Goal: Navigation & Orientation: Go to known website

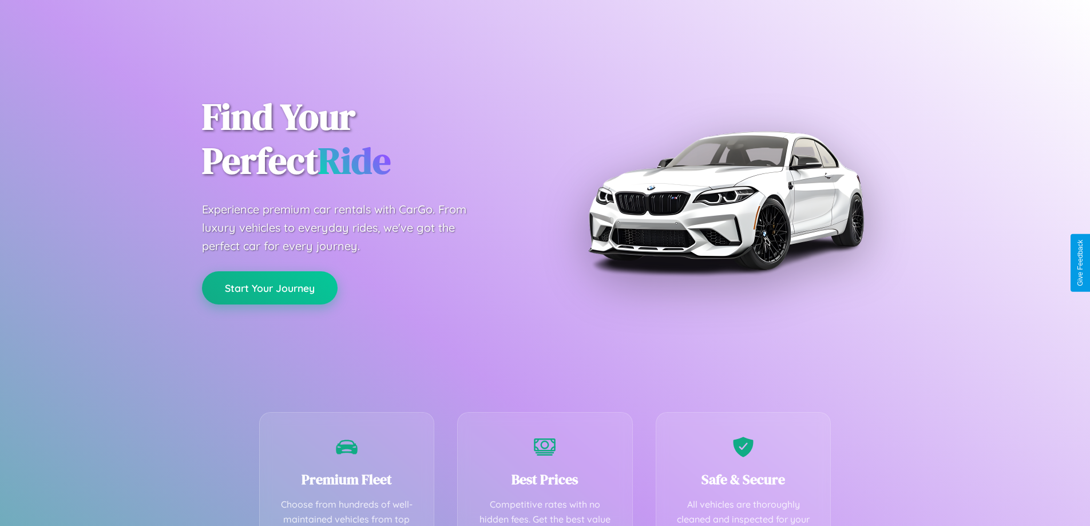
click at [270, 288] on button "Start Your Journey" at bounding box center [270, 287] width 136 height 33
click at [270, 287] on button "Start Your Journey" at bounding box center [270, 287] width 136 height 33
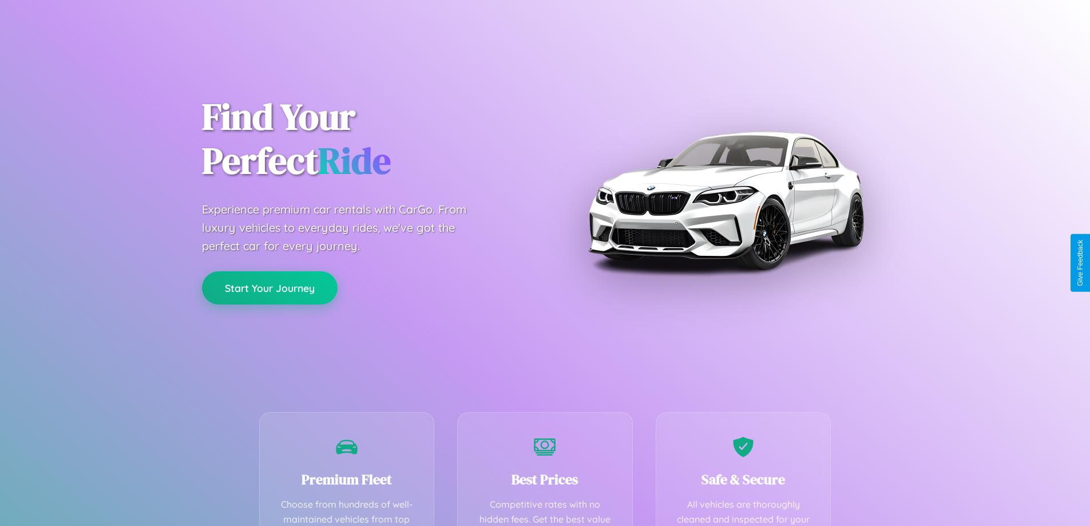
click at [270, 287] on button "Start Your Journey" at bounding box center [270, 287] width 136 height 33
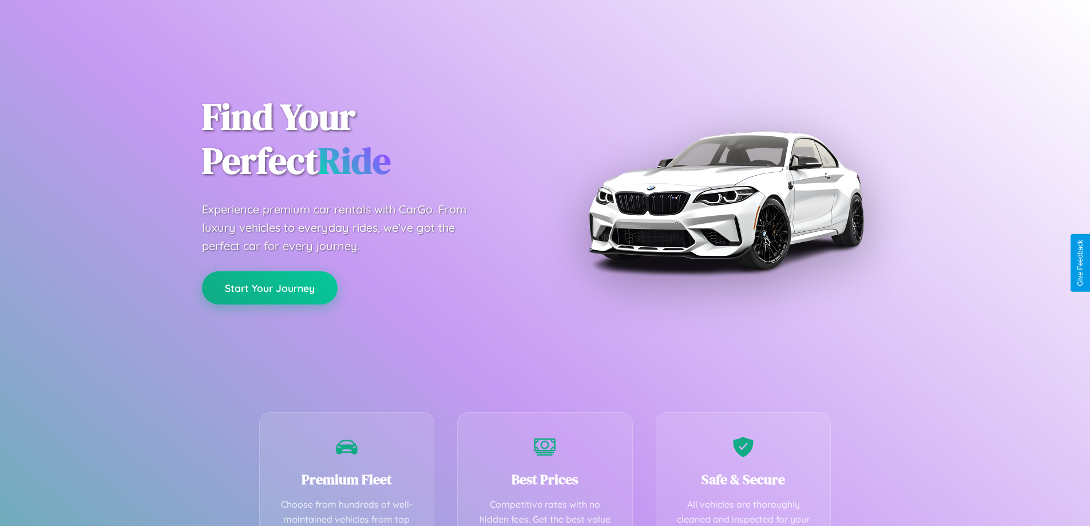
click at [270, 287] on button "Start Your Journey" at bounding box center [270, 287] width 136 height 33
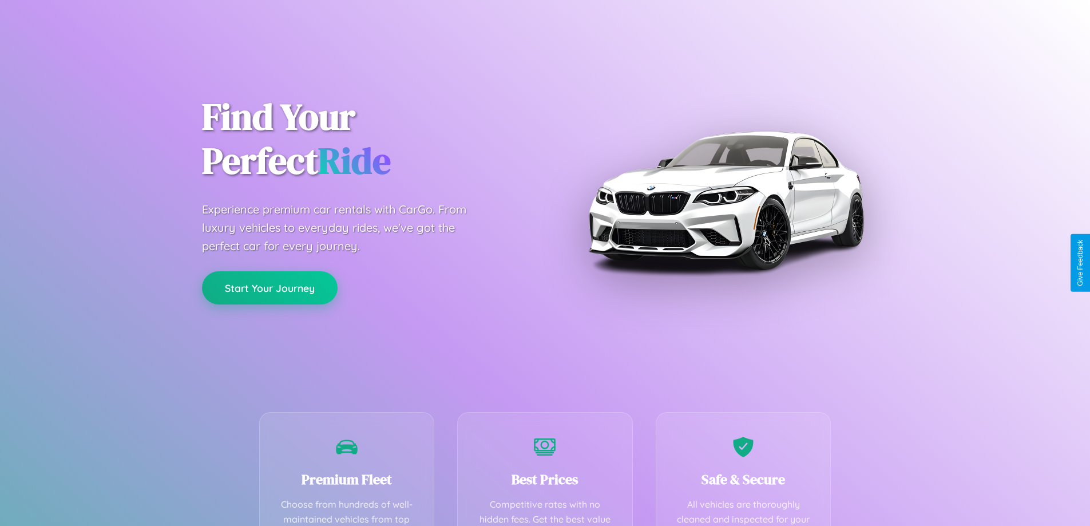
click at [270, 287] on button "Start Your Journey" at bounding box center [270, 287] width 136 height 33
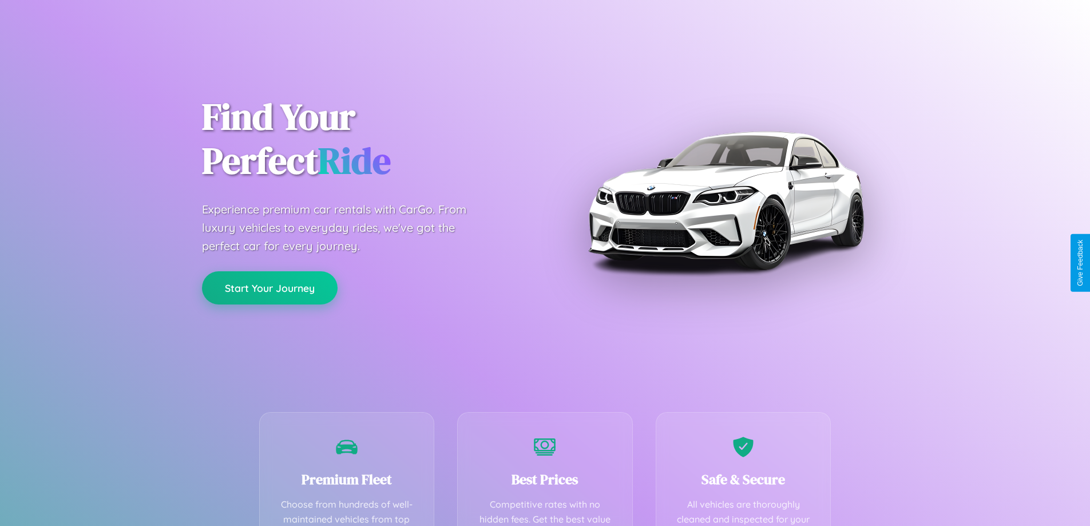
click at [270, 287] on button "Start Your Journey" at bounding box center [270, 287] width 136 height 33
